Goal: Task Accomplishment & Management: Use online tool/utility

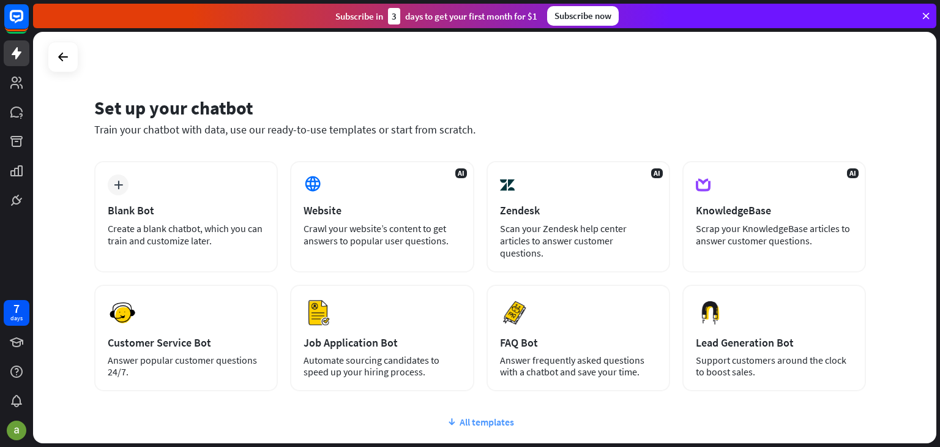
click at [460, 416] on div "All templates" at bounding box center [480, 422] width 772 height 12
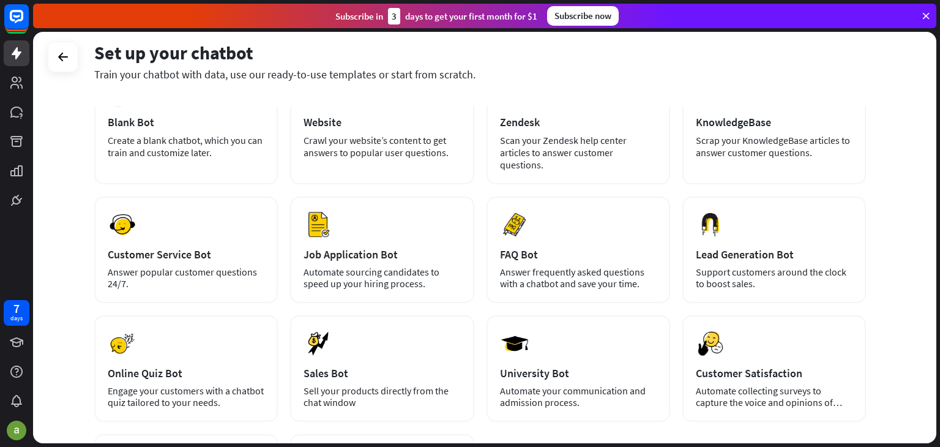
scroll to position [86, 0]
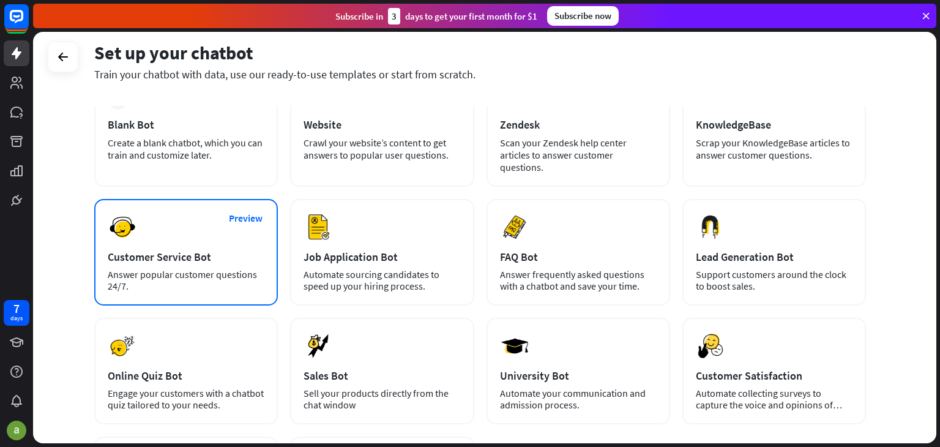
click at [248, 269] on div "Answer popular customer questions 24/7." at bounding box center [186, 280] width 157 height 23
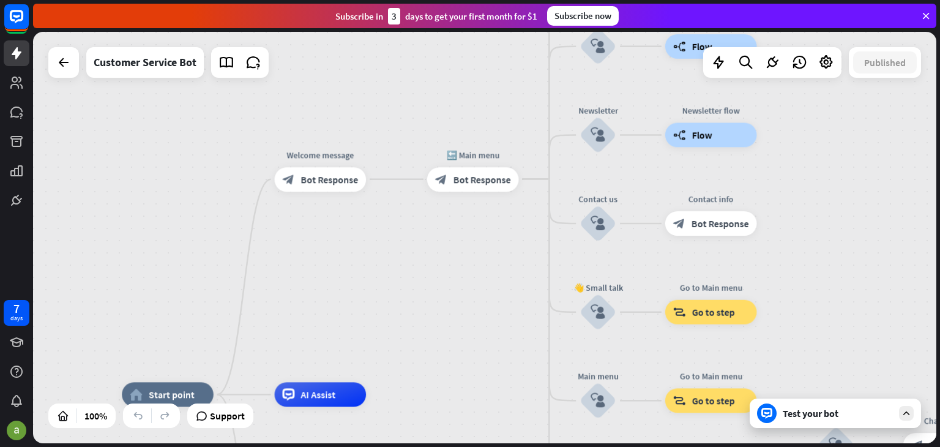
drag, startPoint x: 504, startPoint y: 270, endPoint x: 411, endPoint y: 426, distance: 181.4
click at [328, 182] on span "Bot Response" at bounding box center [329, 179] width 58 height 12
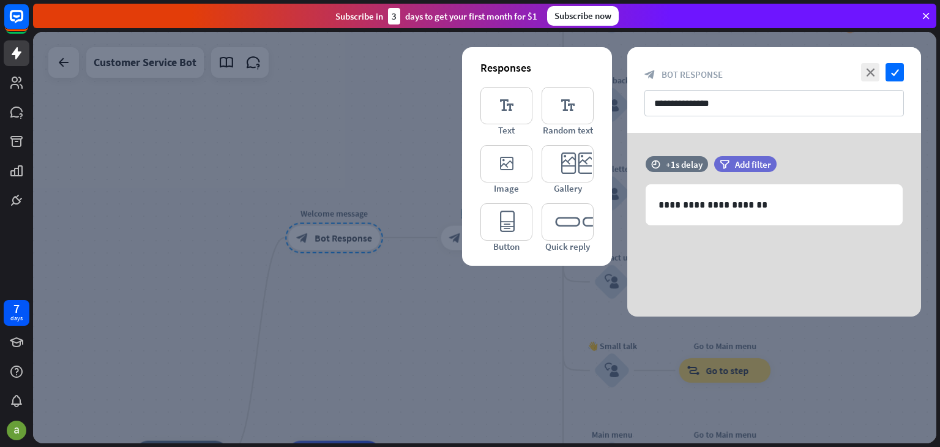
click at [296, 373] on div at bounding box center [484, 237] width 903 height 411
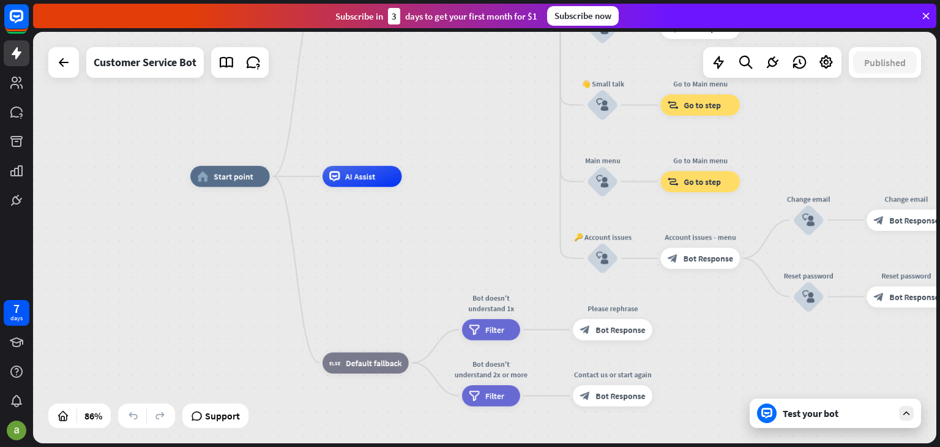
drag, startPoint x: 343, startPoint y: 346, endPoint x: 368, endPoint y: 62, distance: 285.7
click at [368, 62] on div "home_2 Start point Welcome message block_bot_response Bot Response 🔙 Main menu …" at bounding box center [484, 237] width 903 height 411
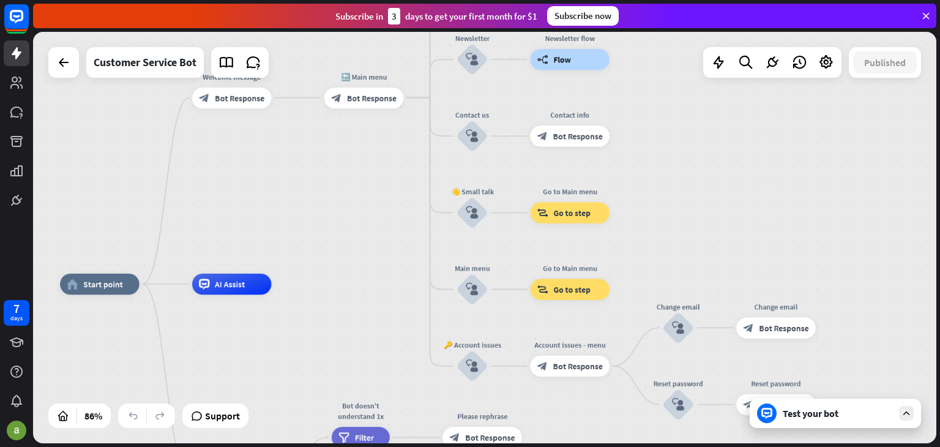
drag, startPoint x: 379, startPoint y: 203, endPoint x: 253, endPoint y: 335, distance: 183.1
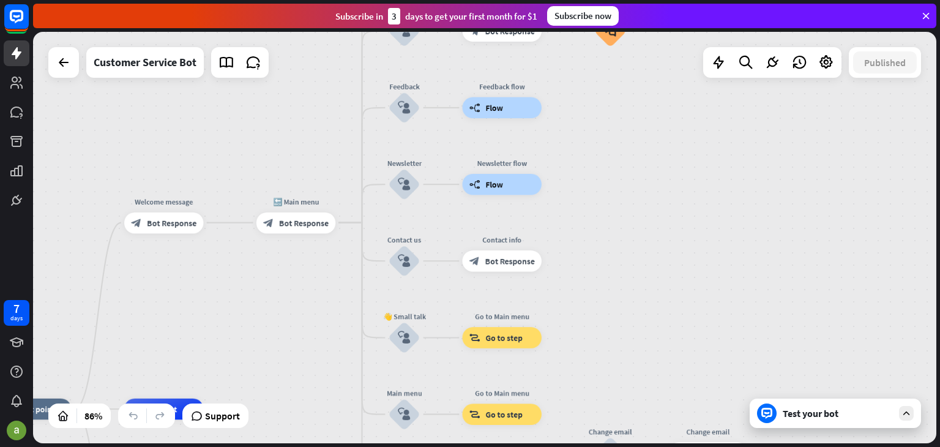
drag, startPoint x: 343, startPoint y: 194, endPoint x: 278, endPoint y: 313, distance: 135.0
click at [278, 313] on div "home_2 Start point Welcome message block_bot_response Bot Response 🔙 Main menu …" at bounding box center [484, 237] width 903 height 411
click at [291, 223] on span "Bot Response" at bounding box center [304, 222] width 50 height 10
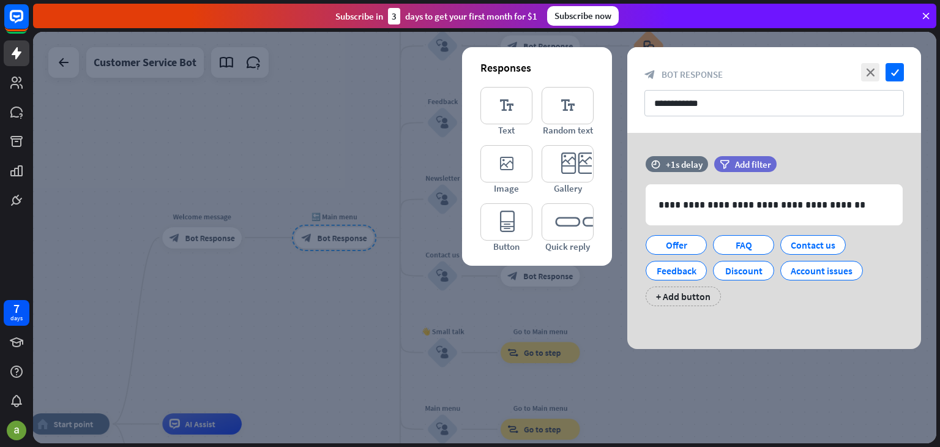
click at [330, 308] on div at bounding box center [484, 237] width 903 height 411
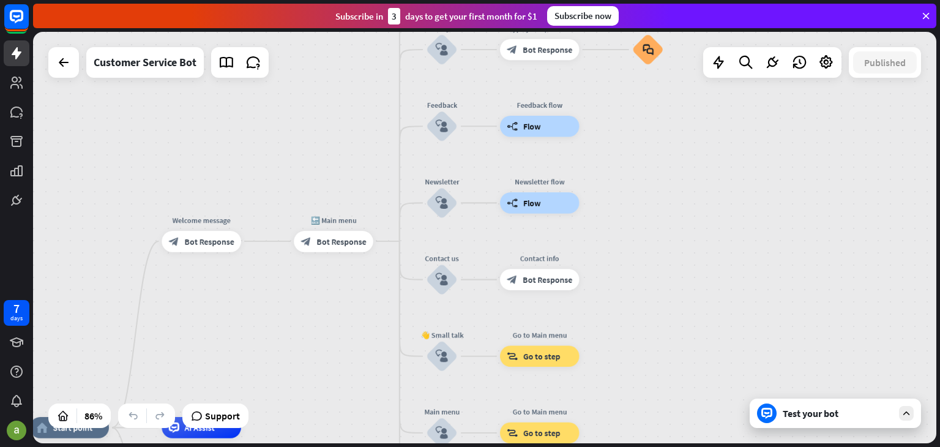
drag, startPoint x: 313, startPoint y: 143, endPoint x: 275, endPoint y: 277, distance: 139.3
click at [275, 277] on div "home_2 Start point Welcome message block_bot_response Bot Response 🔙 Main menu …" at bounding box center [484, 237] width 903 height 411
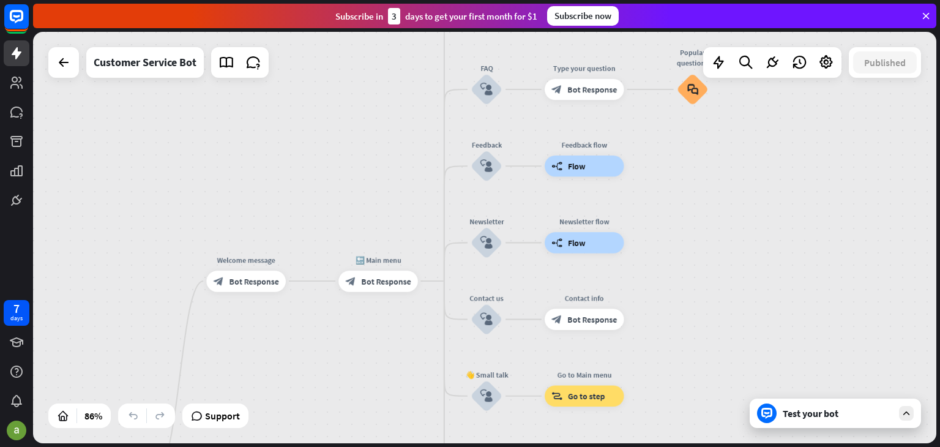
drag, startPoint x: 302, startPoint y: 177, endPoint x: 391, endPoint y: 82, distance: 129.9
click at [391, 82] on div "home_2 Start point Welcome message block_bot_response Bot Response 🔙 Main menu …" at bounding box center [484, 237] width 903 height 411
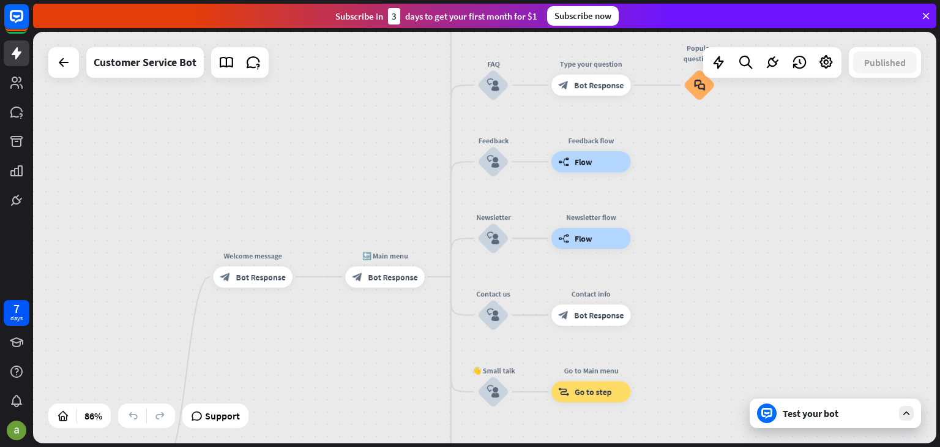
click at [823, 408] on div "Test your bot" at bounding box center [838, 413] width 110 height 12
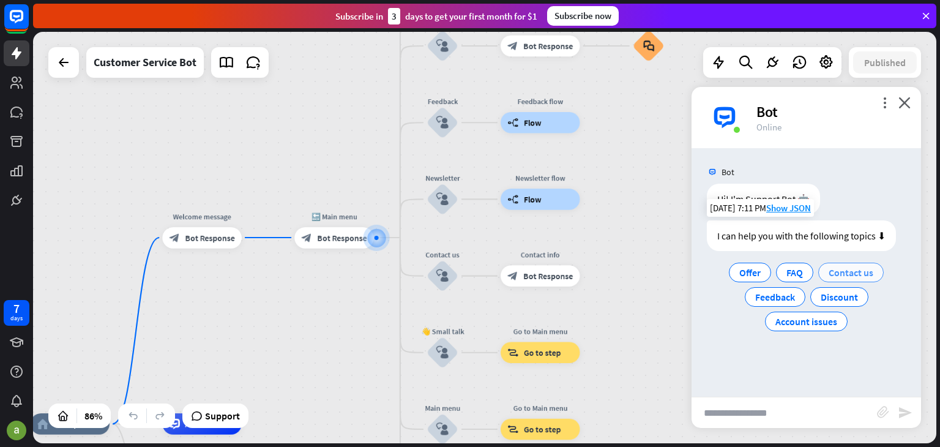
click at [844, 275] on span "Contact us" at bounding box center [851, 272] width 45 height 12
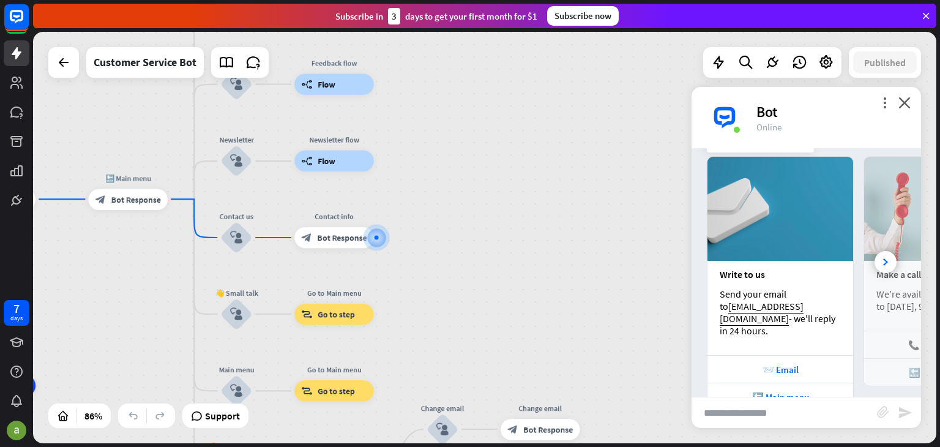
scroll to position [204, 0]
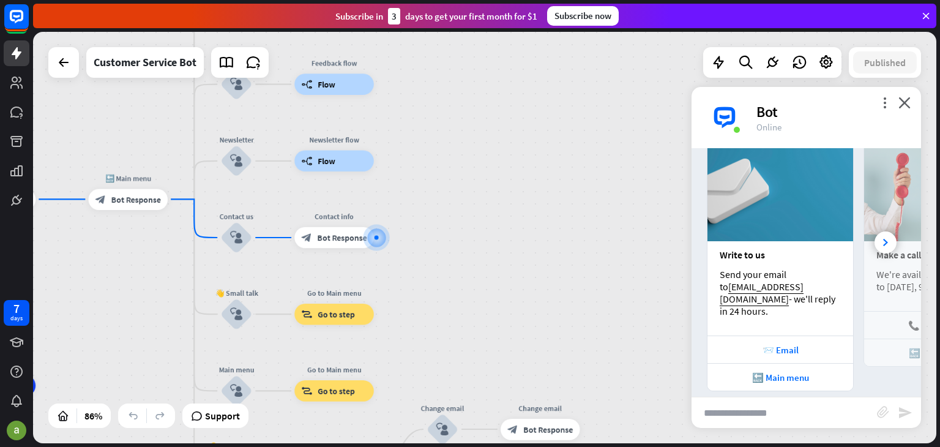
click at [611, 255] on div "home_2 Start point Welcome message block_bot_response Bot Response 🔙 Main menu …" at bounding box center [484, 237] width 903 height 411
click at [906, 99] on icon "close" at bounding box center [904, 103] width 12 height 12
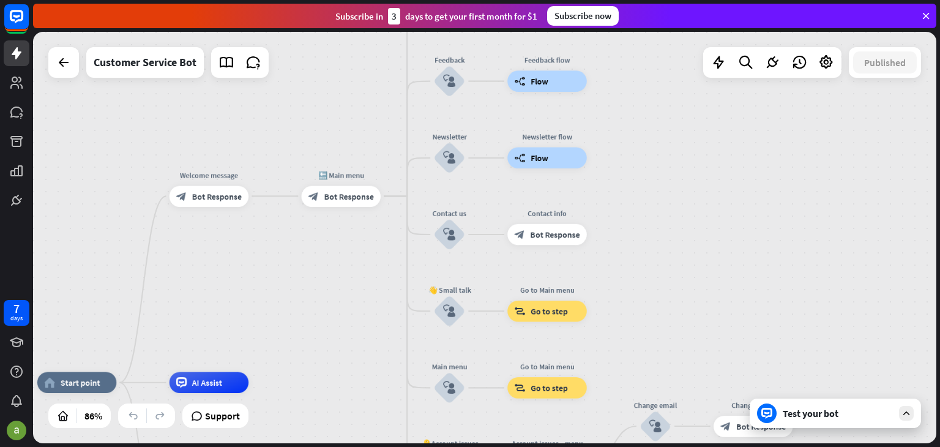
drag, startPoint x: 632, startPoint y: 204, endPoint x: 867, endPoint y: 190, distance: 236.0
click at [867, 190] on div "home_2 Start point Welcome message block_bot_response Bot Response 🔙 Main menu …" at bounding box center [484, 237] width 903 height 411
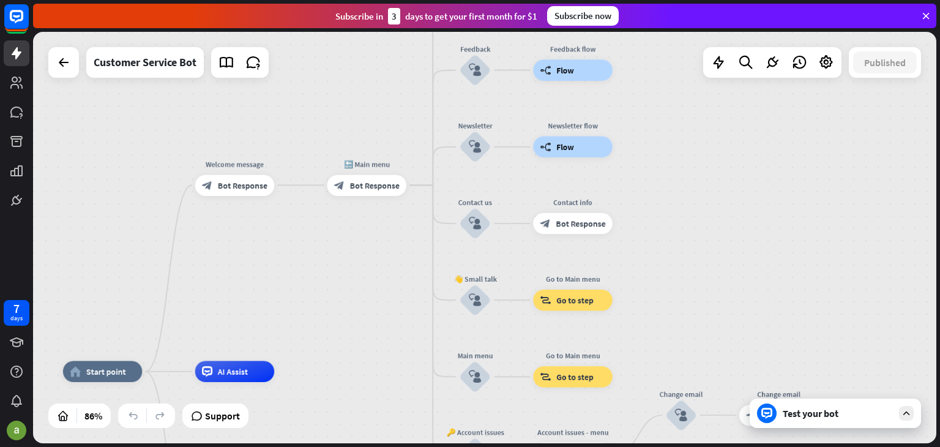
drag, startPoint x: 396, startPoint y: 285, endPoint x: 570, endPoint y: 248, distance: 177.8
click at [570, 248] on div "home_2 Start point Welcome message block_bot_response Bot Response 🔙 Main menu …" at bounding box center [484, 237] width 903 height 411
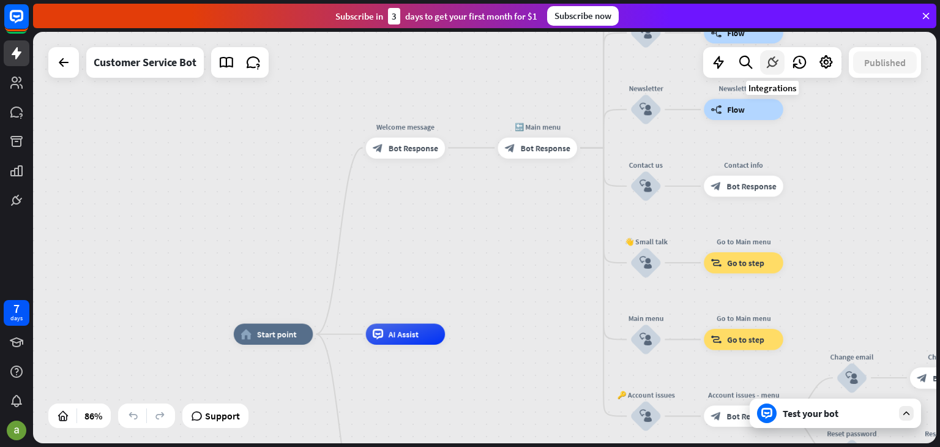
click at [772, 61] on icon at bounding box center [772, 62] width 16 height 16
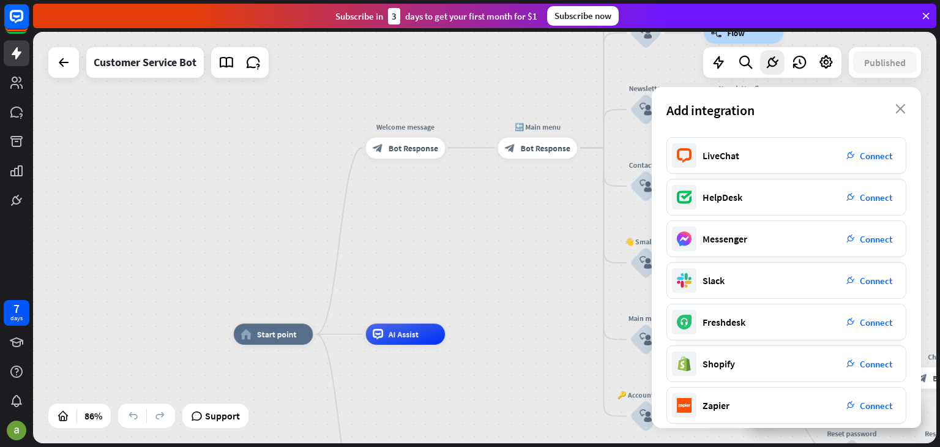
scroll to position [0, 0]
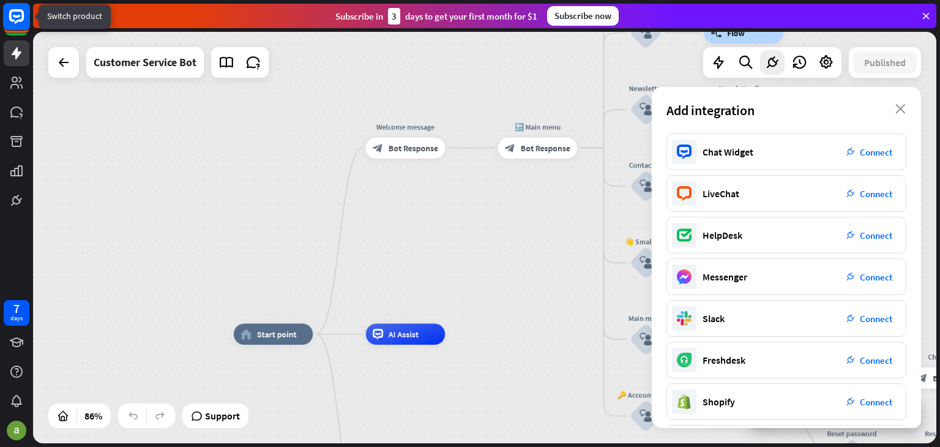
click at [12, 21] on icon at bounding box center [16, 16] width 15 height 15
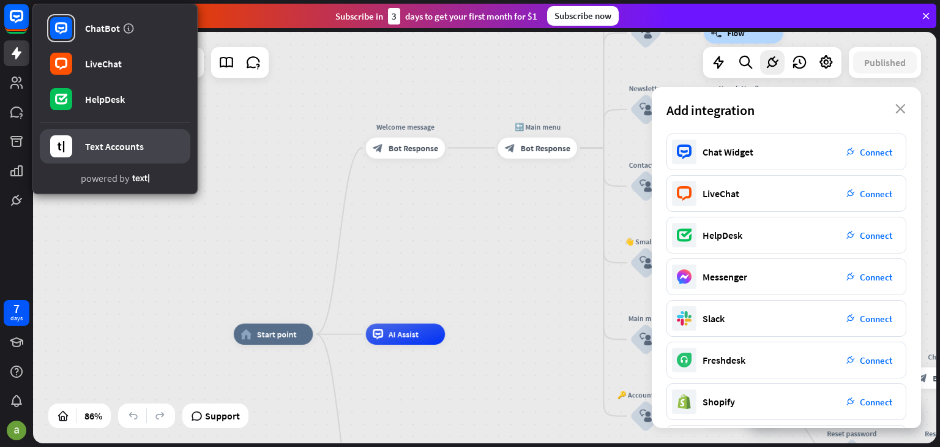
click at [176, 143] on link "Text Accounts" at bounding box center [115, 146] width 151 height 34
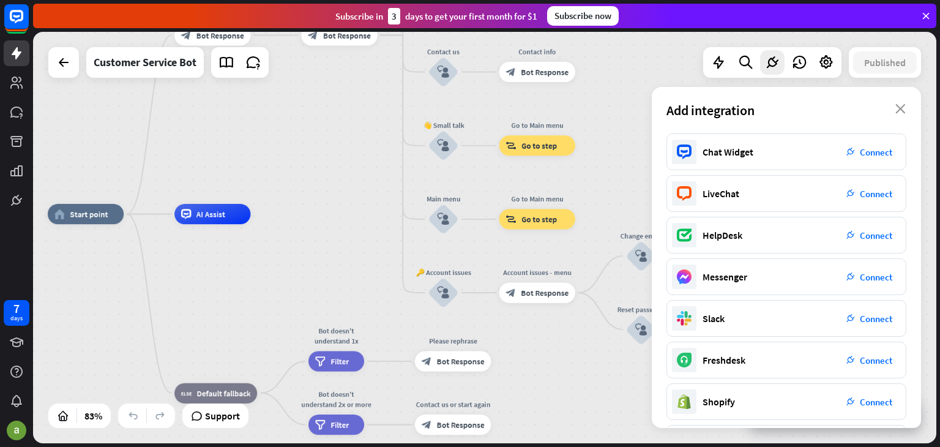
drag, startPoint x: 463, startPoint y: 212, endPoint x: 271, endPoint y: 99, distance: 222.5
click at [271, 99] on div "home_2 Start point Welcome message block_bot_response Bot Response 🔙 Main menu …" at bounding box center [484, 237] width 903 height 411
click at [908, 103] on div "Add integration close" at bounding box center [786, 110] width 269 height 47
click at [905, 105] on icon "close" at bounding box center [900, 109] width 10 height 10
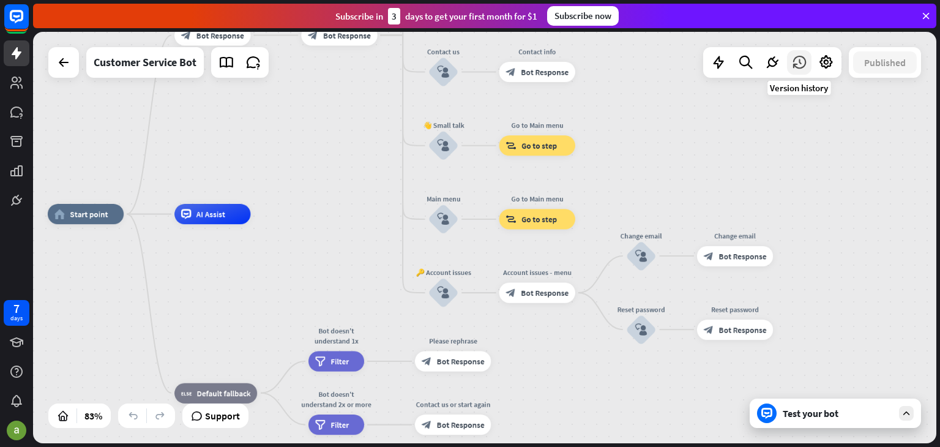
click at [796, 58] on icon at bounding box center [799, 62] width 16 height 16
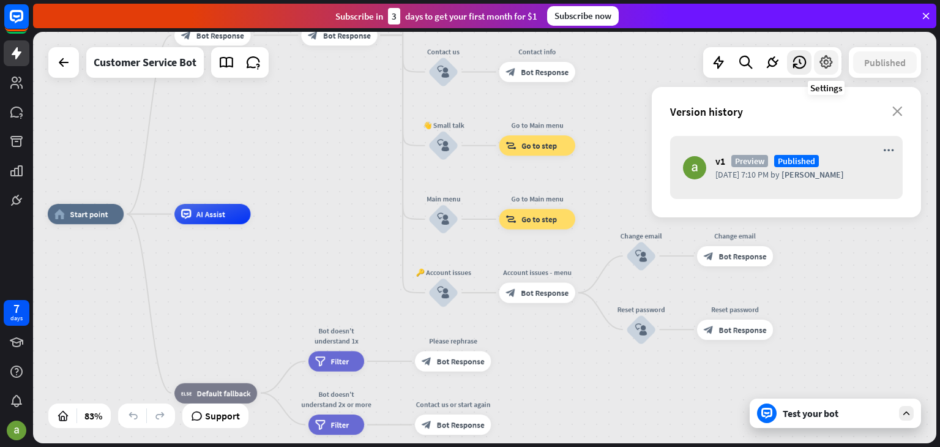
click at [827, 67] on icon at bounding box center [826, 62] width 16 height 16
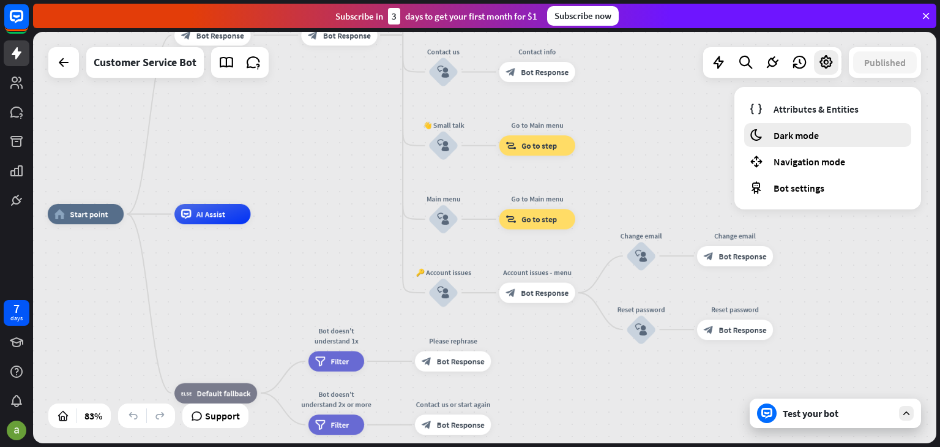
click at [831, 138] on div "moon Dark mode" at bounding box center [827, 135] width 167 height 24
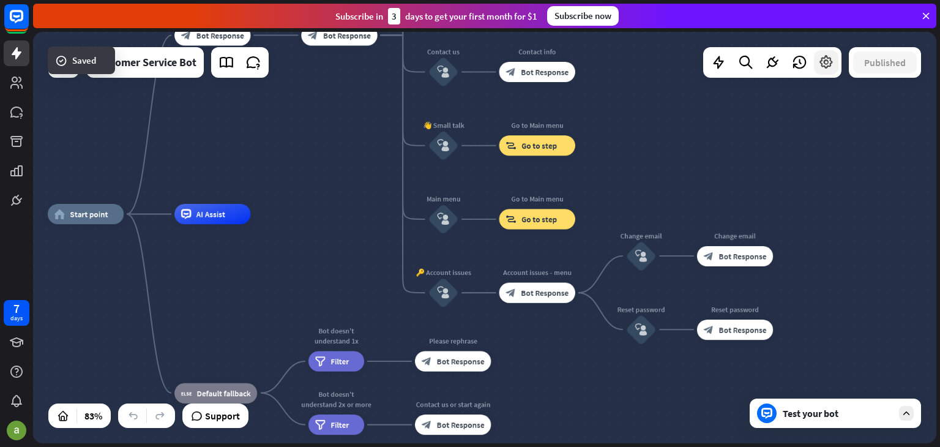
click at [825, 61] on icon at bounding box center [826, 62] width 16 height 16
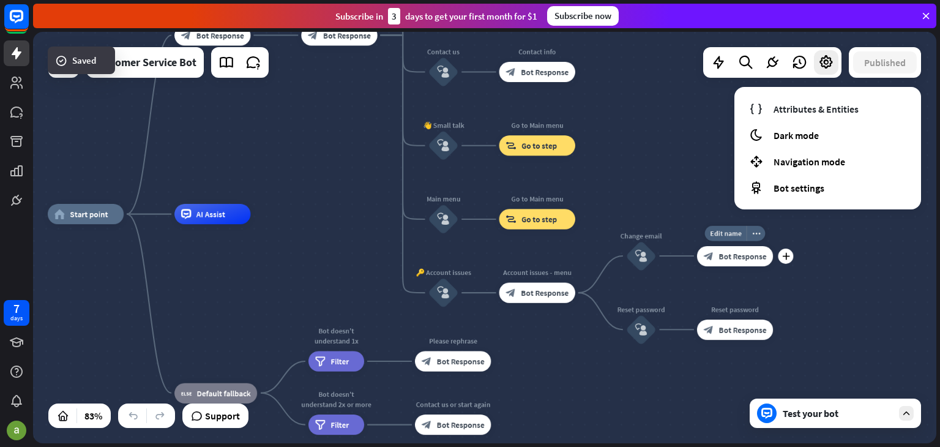
click at [786, 263] on div "plus" at bounding box center [785, 255] width 15 height 15
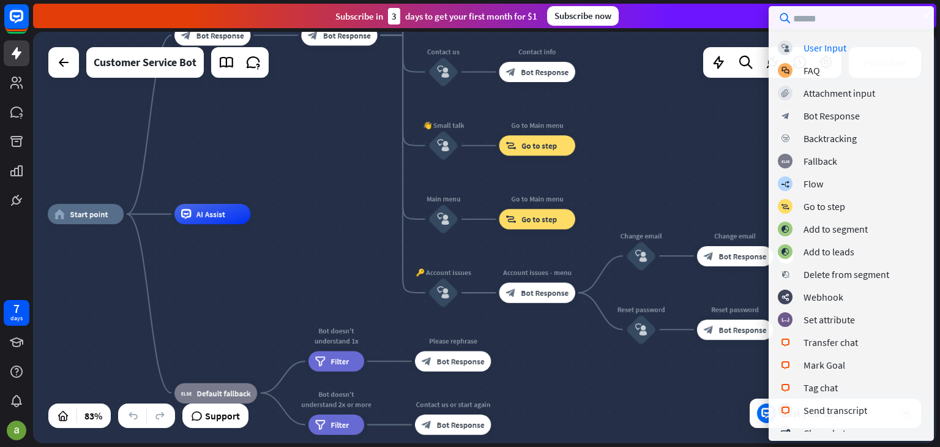
click at [682, 177] on div "home_2 Start point Welcome message block_bot_response Bot Response 🔙 Main menu …" at bounding box center [484, 237] width 903 height 411
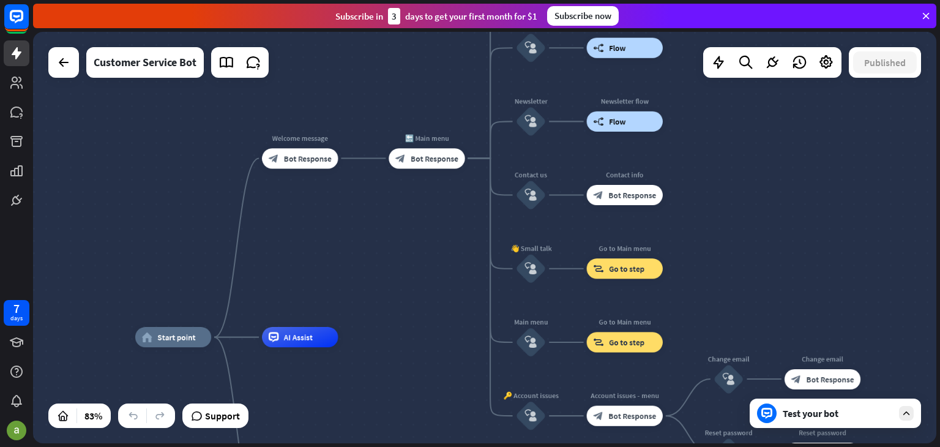
drag, startPoint x: 665, startPoint y: 171, endPoint x: 773, endPoint y: 311, distance: 177.6
click at [773, 311] on div "home_2 Start point Welcome message block_bot_response Bot Response 🔙 Main menu …" at bounding box center [484, 237] width 903 height 411
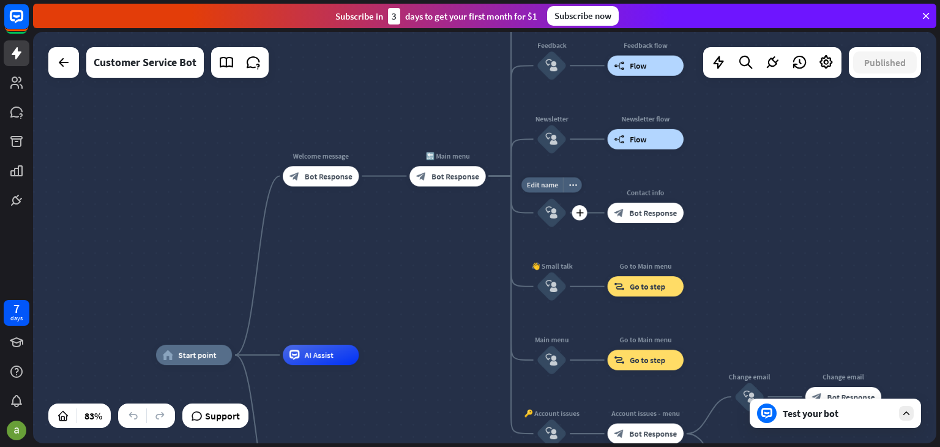
click at [561, 218] on div "block_user_input" at bounding box center [552, 213] width 31 height 31
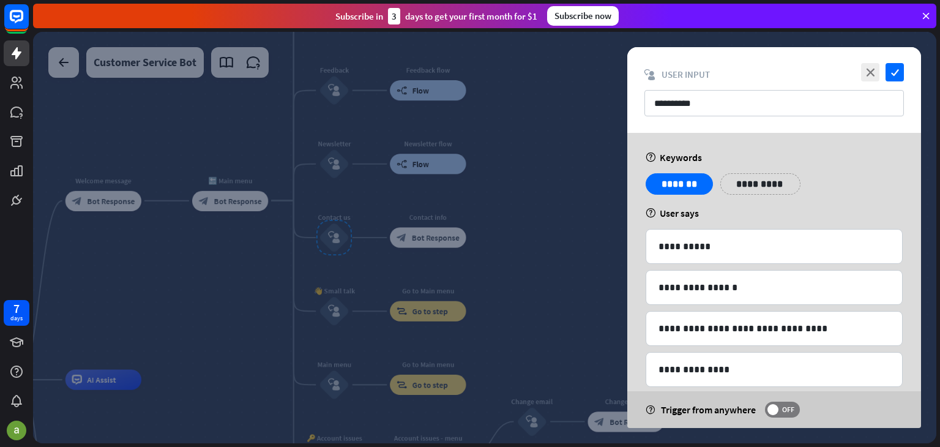
click at [548, 207] on div at bounding box center [484, 237] width 903 height 411
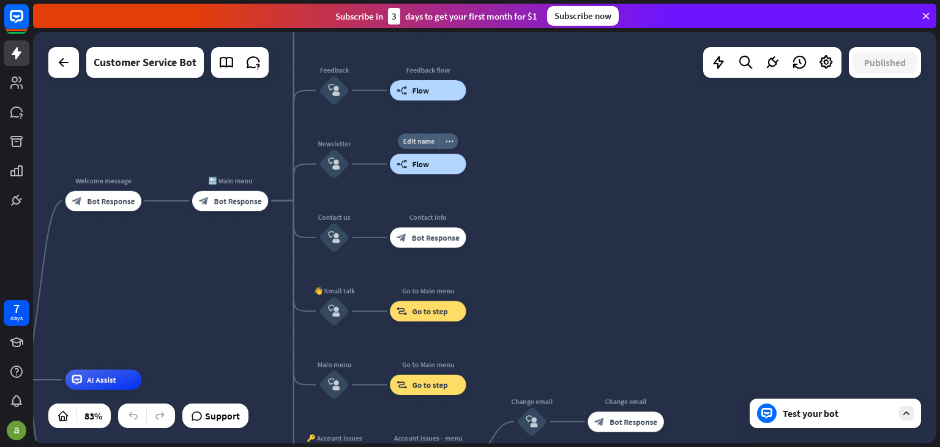
click at [448, 170] on div "builder_tree Flow" at bounding box center [428, 164] width 76 height 20
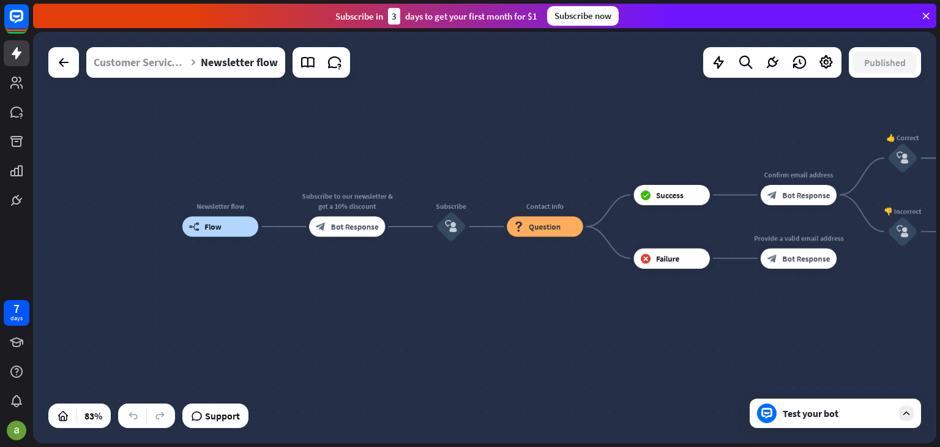
drag, startPoint x: 650, startPoint y: 172, endPoint x: 535, endPoint y: 160, distance: 115.7
click at [535, 160] on div "Newsletter flow builder_tree Flow Subscribe to our newsletter & get a 10% disco…" at bounding box center [484, 237] width 903 height 411
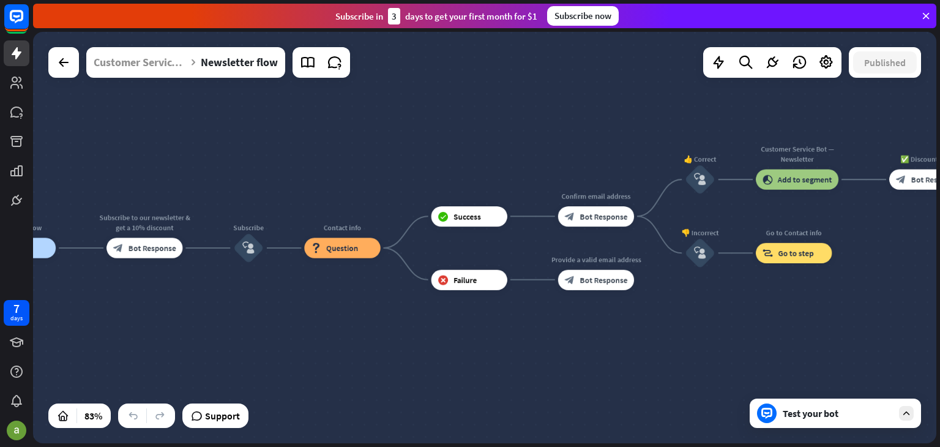
drag, startPoint x: 705, startPoint y: 142, endPoint x: 501, endPoint y: 164, distance: 205.0
click at [501, 164] on div "Newsletter flow builder_tree Flow Subscribe to our newsletter & get a 10% disco…" at bounding box center [484, 237] width 903 height 411
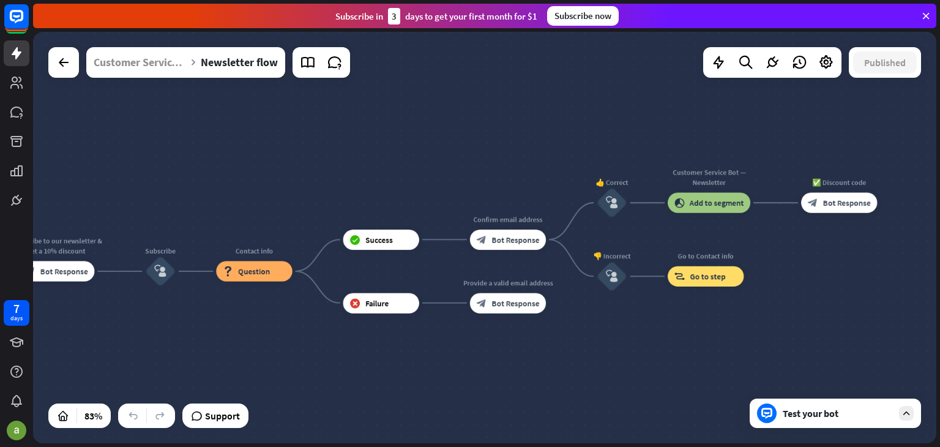
drag, startPoint x: 535, startPoint y: 166, endPoint x: 423, endPoint y: 211, distance: 120.8
click at [423, 211] on div "Newsletter flow builder_tree Flow Subscribe to our newsletter & get a 10% disco…" at bounding box center [484, 237] width 903 height 411
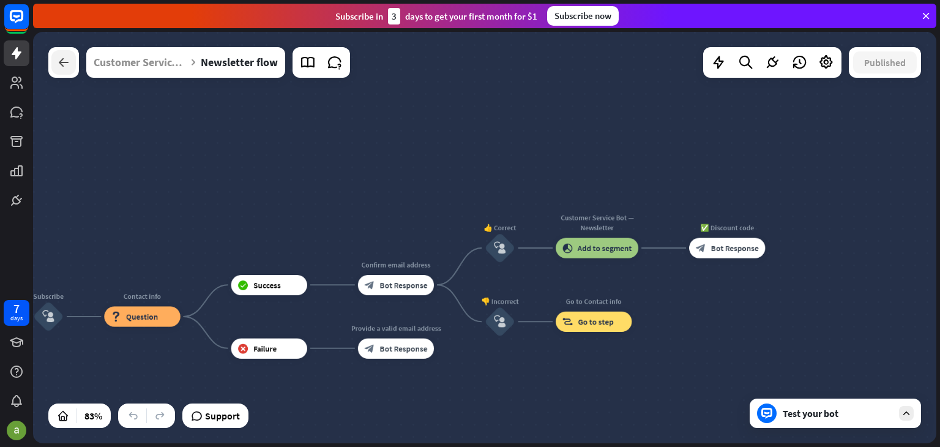
click at [65, 58] on icon at bounding box center [63, 62] width 15 height 15
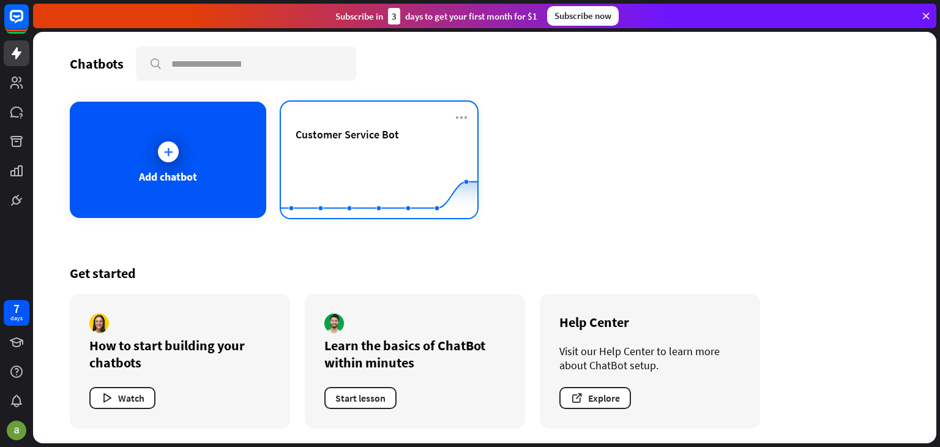
click at [405, 135] on div "Customer Service Bot" at bounding box center [379, 134] width 167 height 14
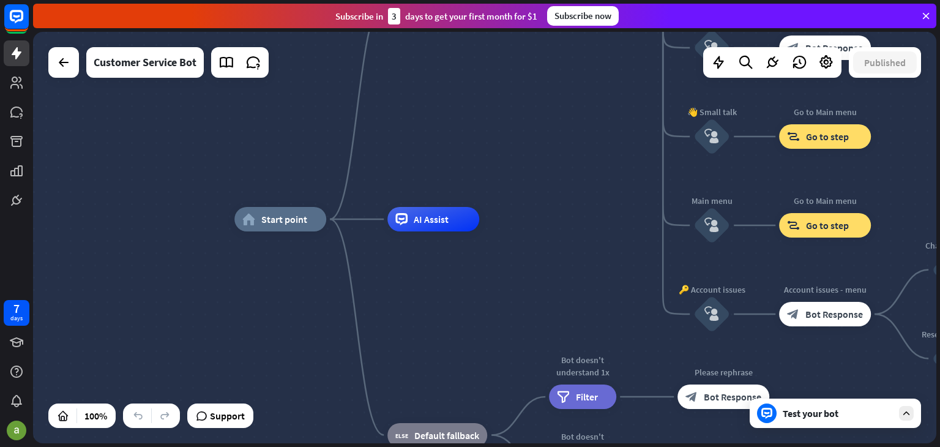
drag, startPoint x: 243, startPoint y: 172, endPoint x: 345, endPoint y: 85, distance: 134.1
click at [345, 85] on div "home_2 Start point Welcome message block_bot_response Bot Response 🔙 Main menu …" at bounding box center [484, 237] width 903 height 411
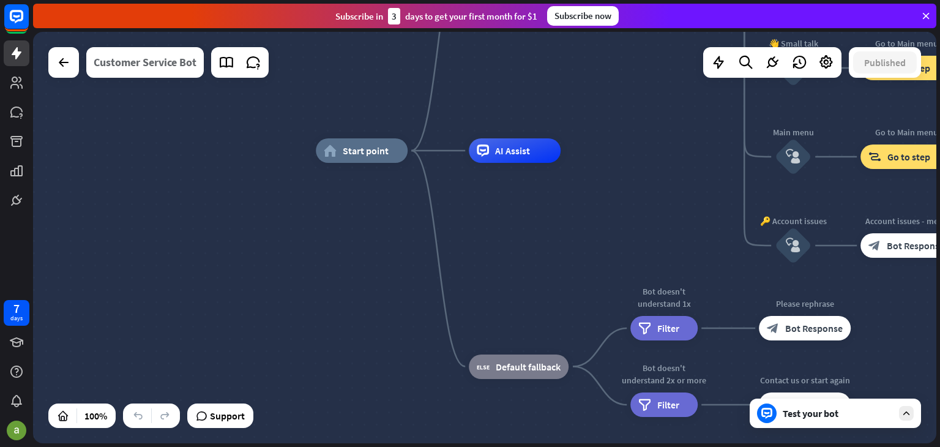
click at [134, 69] on div "Customer Service Bot" at bounding box center [145, 62] width 103 height 31
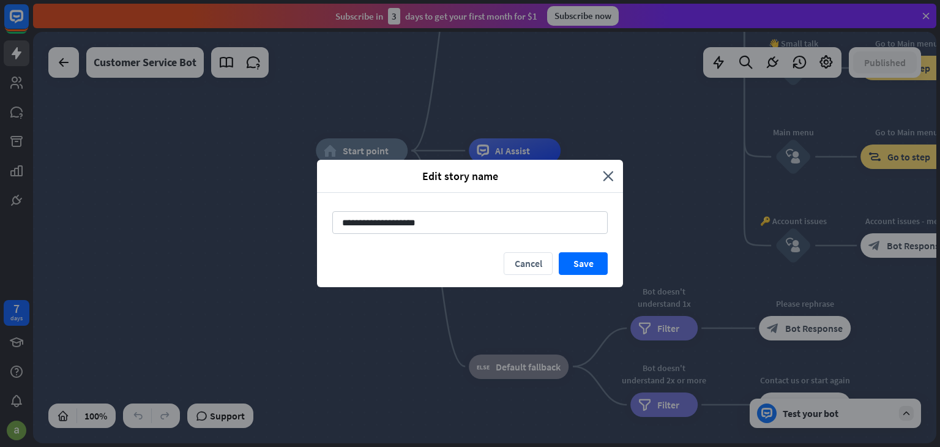
click at [201, 178] on div "**********" at bounding box center [470, 223] width 940 height 447
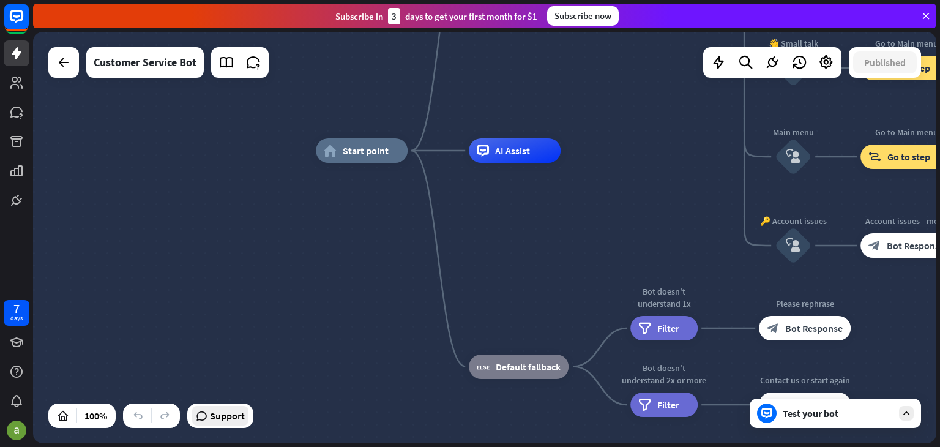
click at [240, 412] on span "Support" at bounding box center [227, 416] width 35 height 20
click at [518, 233] on div "home_2 Start point Welcome message block_bot_response Bot Response 🔙 Main menu …" at bounding box center [767, 356] width 903 height 411
click at [619, 209] on div "home_2 Start point Welcome message block_bot_response Bot Response 🔙 Main menu …" at bounding box center [767, 356] width 903 height 411
